Goal: Task Accomplishment & Management: Use online tool/utility

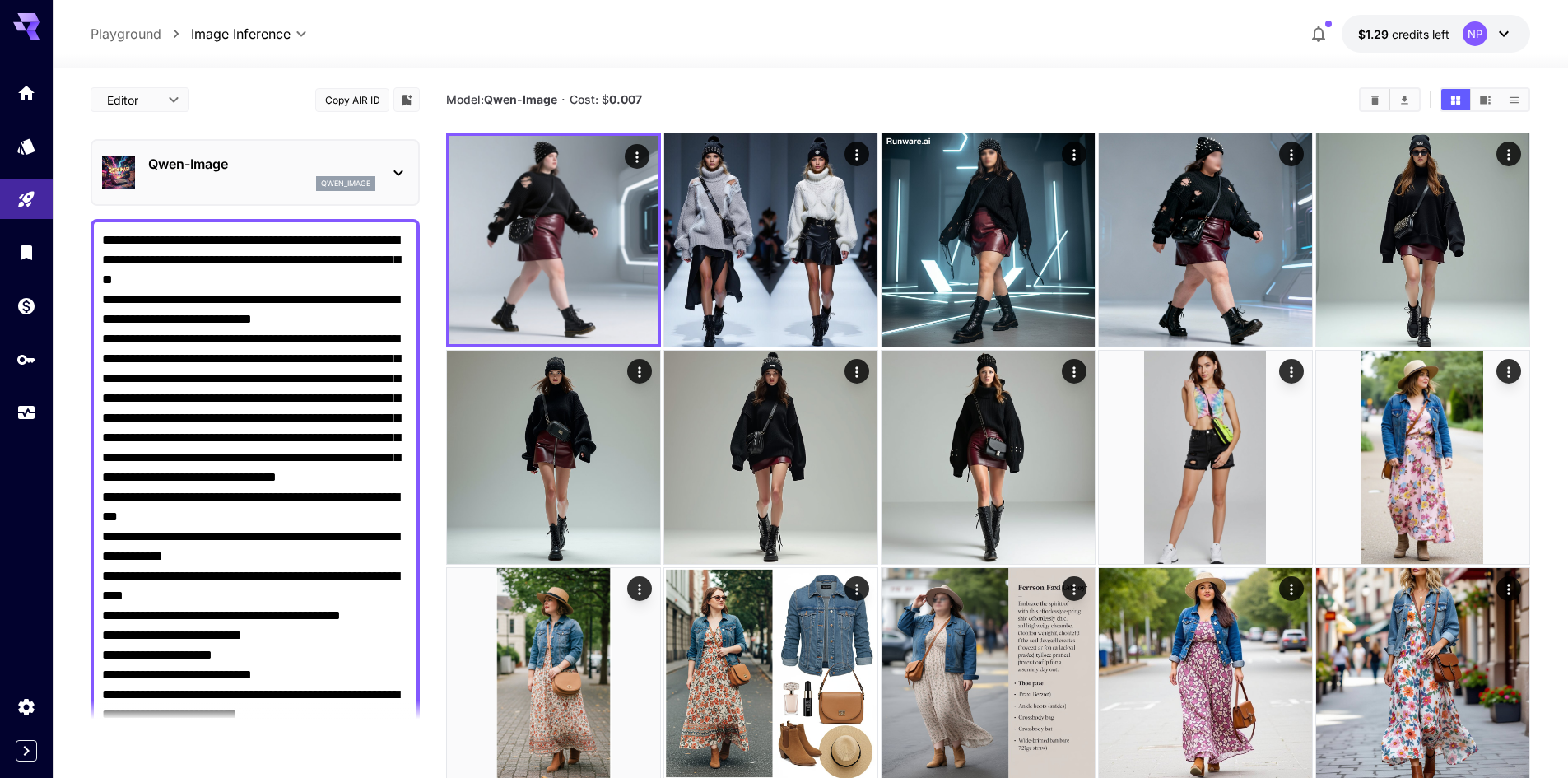
click at [724, 47] on div "**********" at bounding box center [810, 33] width 1439 height 38
click at [25, 406] on icon "Usage" at bounding box center [28, 405] width 17 height 8
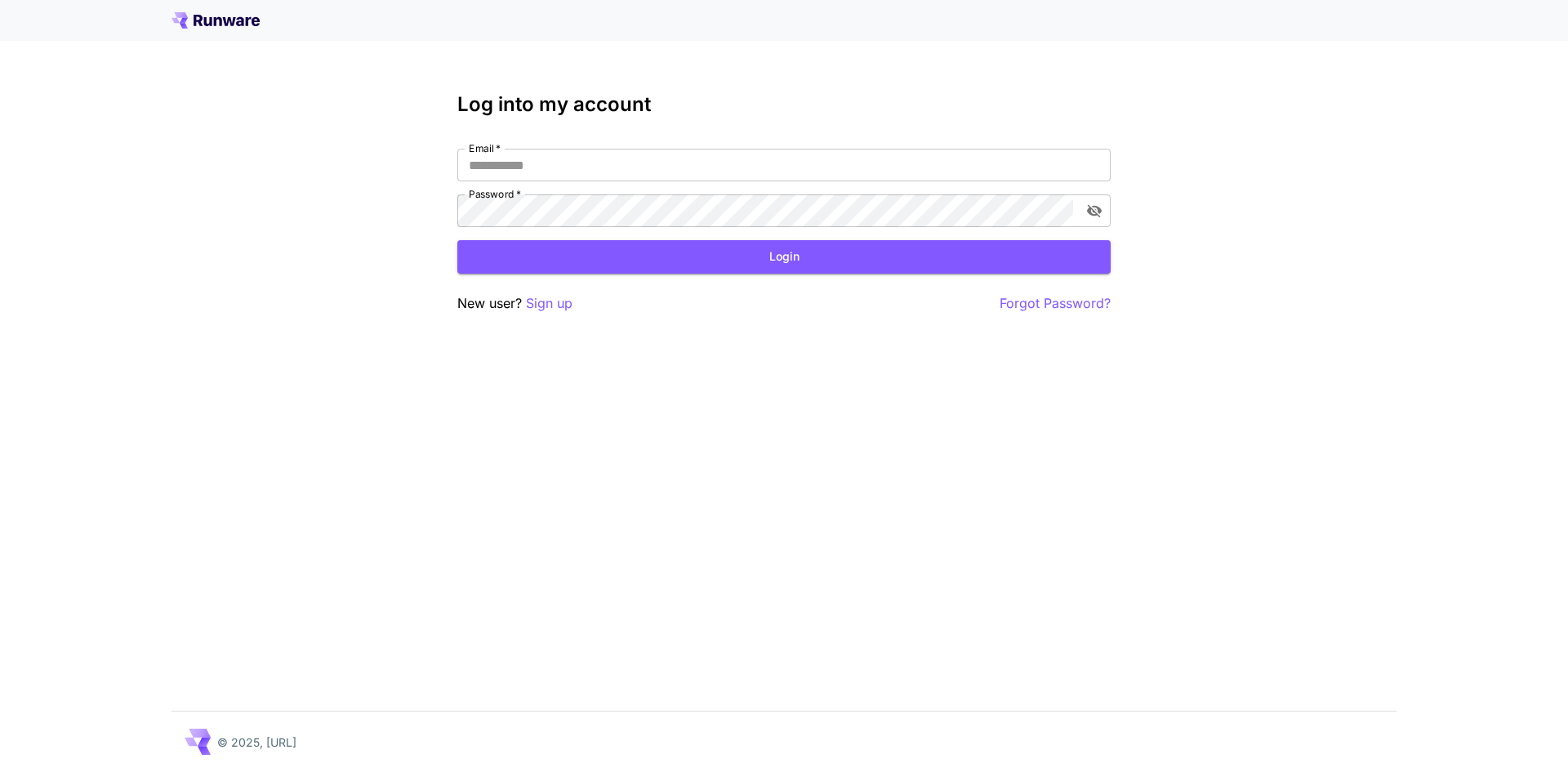
type input "**********"
click at [596, 243] on button "Login" at bounding box center [784, 256] width 653 height 33
